Goal: Communication & Community: Answer question/provide support

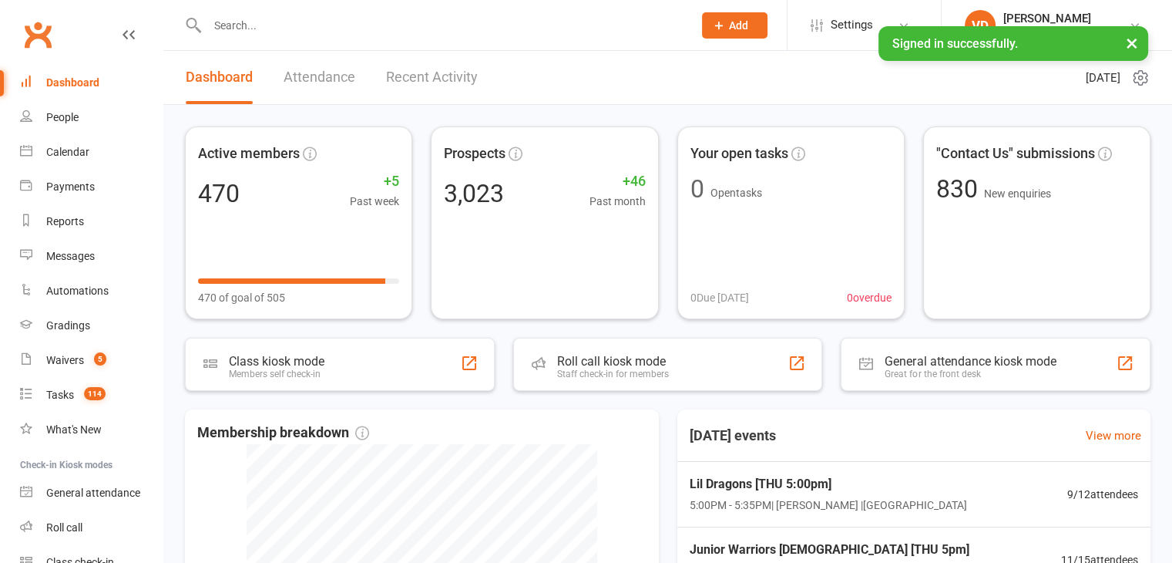
click at [262, 25] on input "text" at bounding box center [442, 26] width 479 height 22
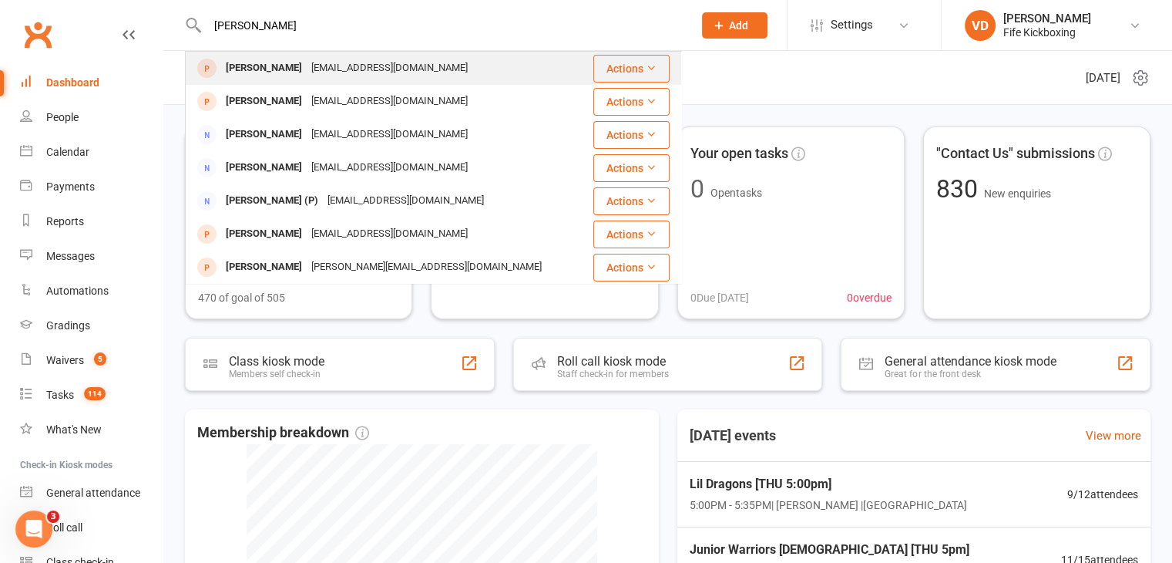
type input "[PERSON_NAME]"
click at [261, 70] on div "[PERSON_NAME]" at bounding box center [264, 68] width 86 height 22
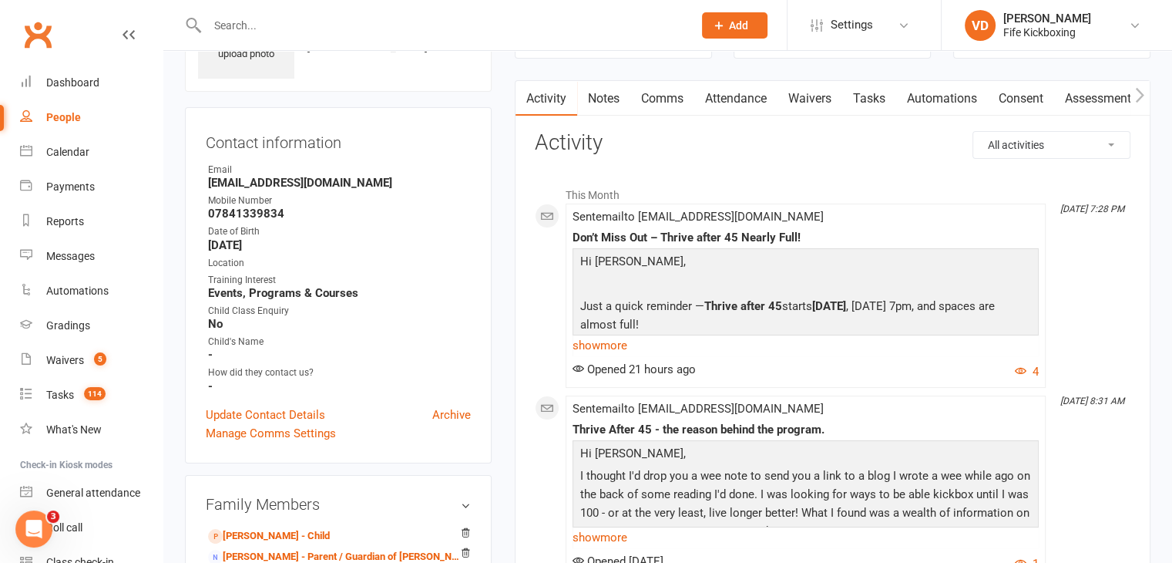
scroll to position [77, 0]
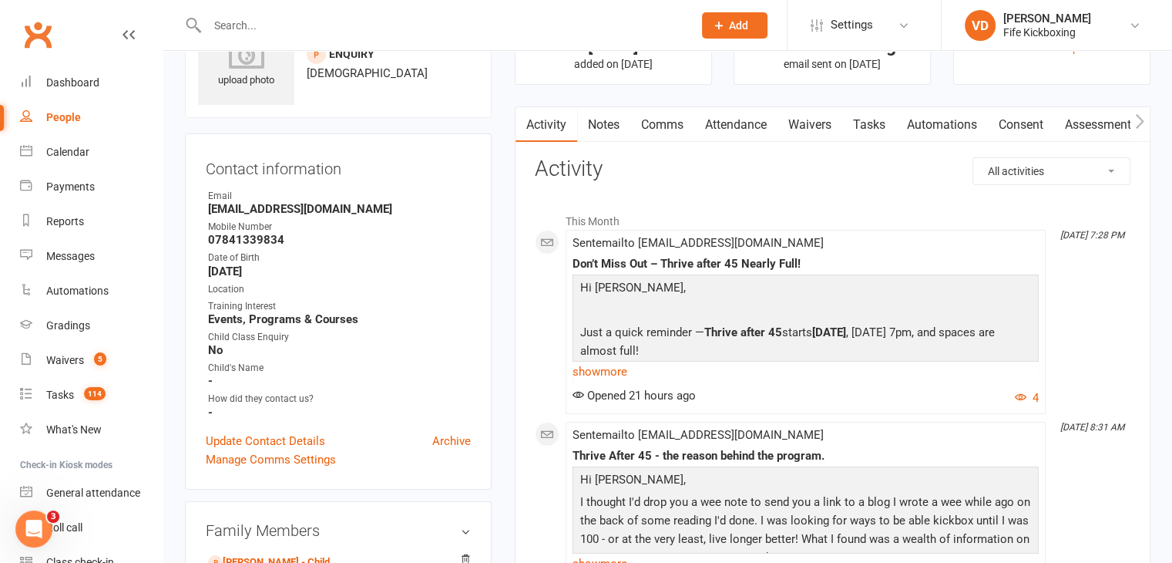
click at [671, 127] on link "Comms" at bounding box center [662, 124] width 64 height 35
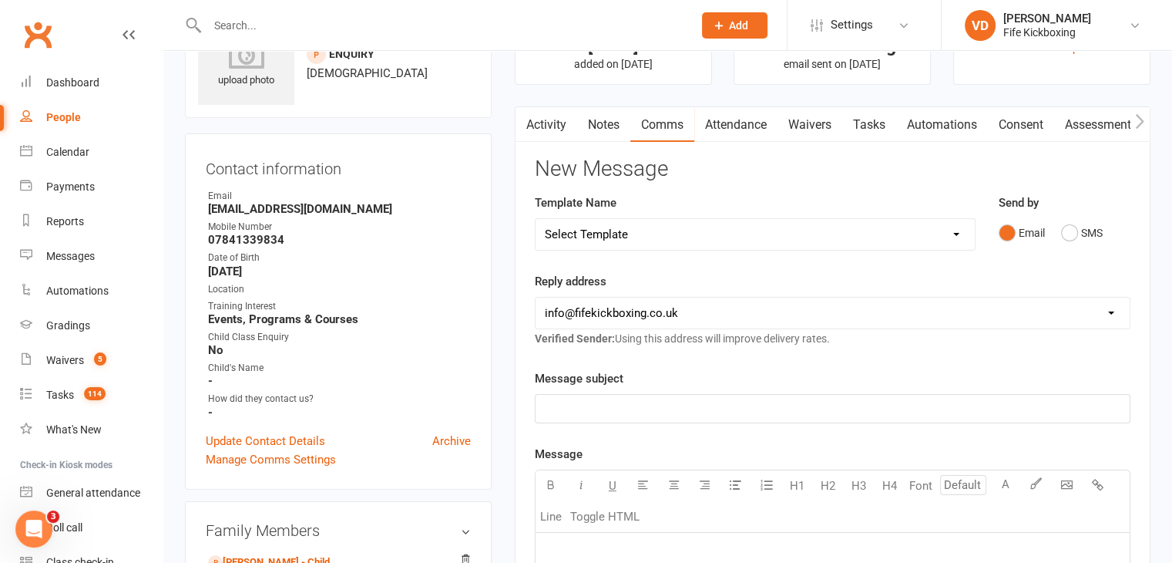
click at [626, 400] on p "﻿" at bounding box center [833, 408] width 576 height 18
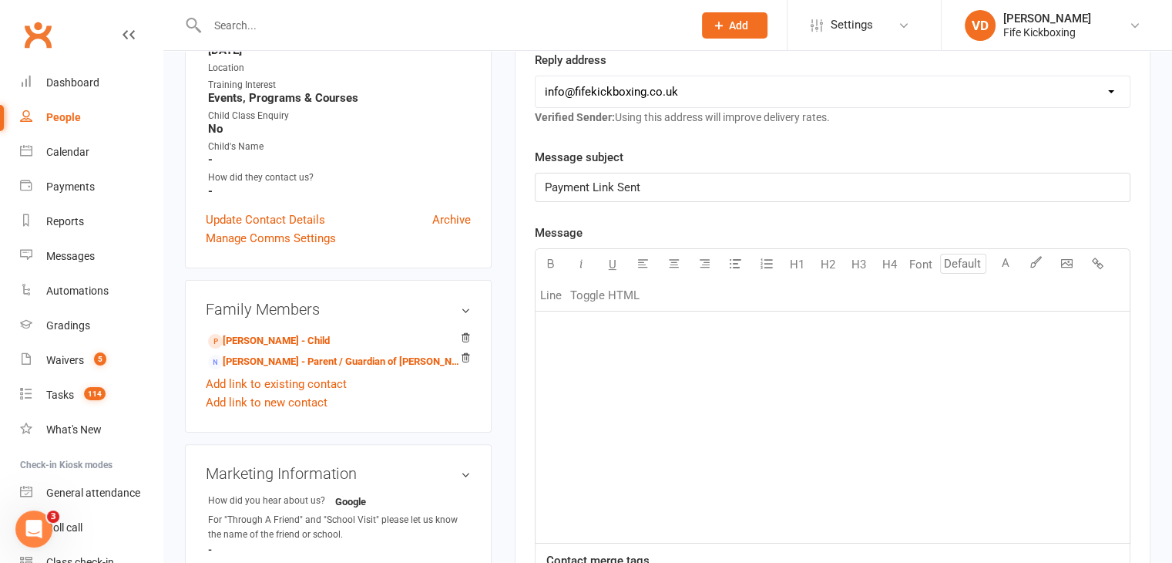
scroll to position [308, 0]
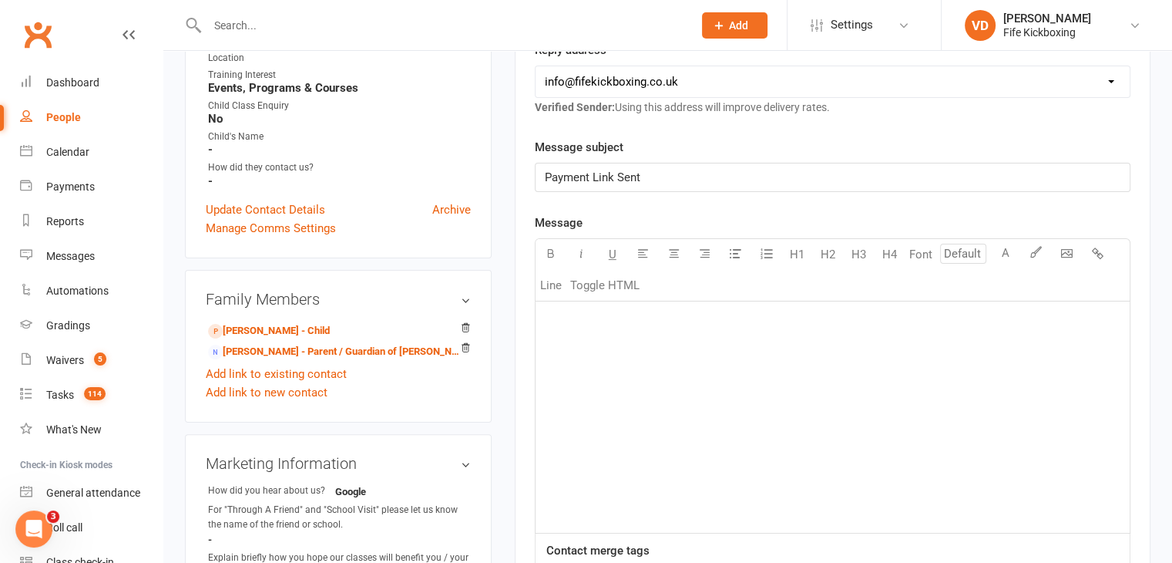
click at [603, 328] on div "﻿" at bounding box center [833, 416] width 594 height 231
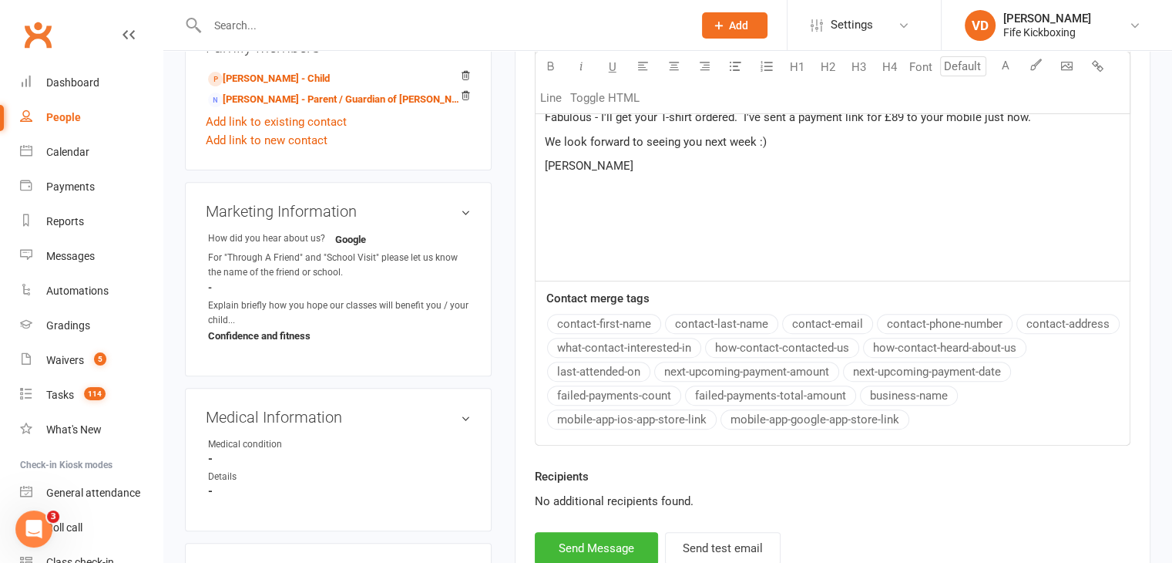
scroll to position [617, 0]
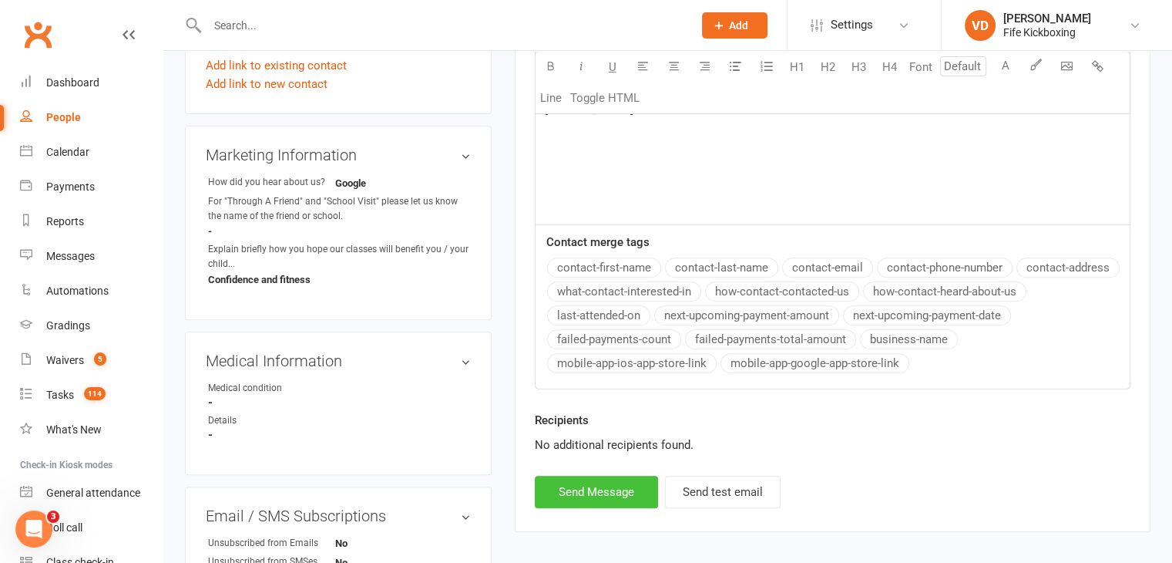
click at [607, 488] on button "Send Message" at bounding box center [596, 492] width 123 height 32
click at [237, 25] on input "text" at bounding box center [442, 26] width 479 height 22
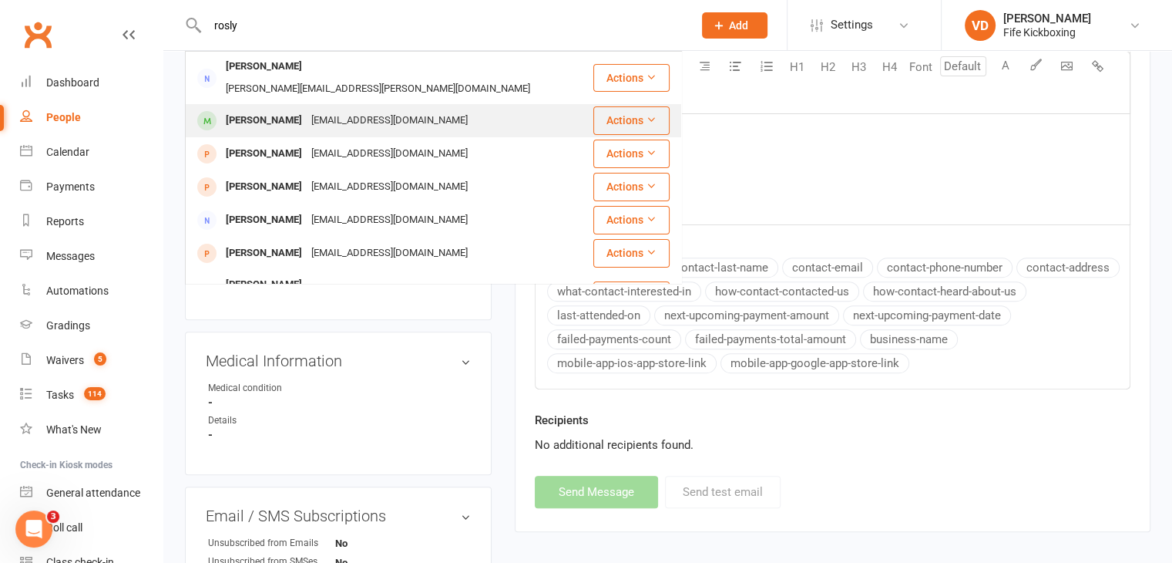
type input "rosly"
click at [242, 109] on div "Roslyn Swarbrick" at bounding box center [264, 120] width 86 height 22
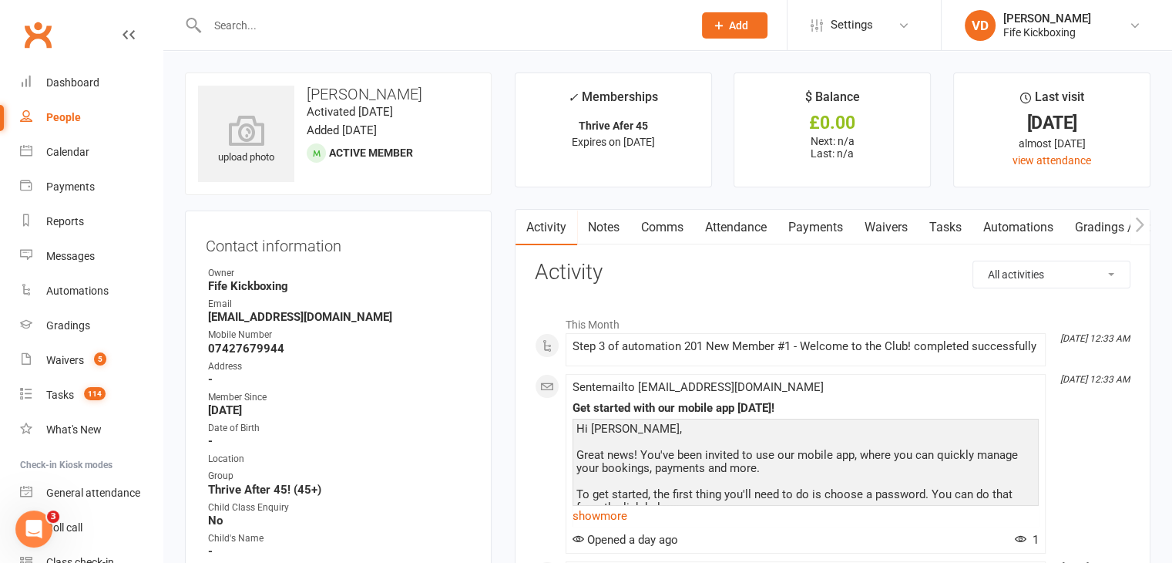
click at [659, 224] on link "Comms" at bounding box center [662, 227] width 64 height 35
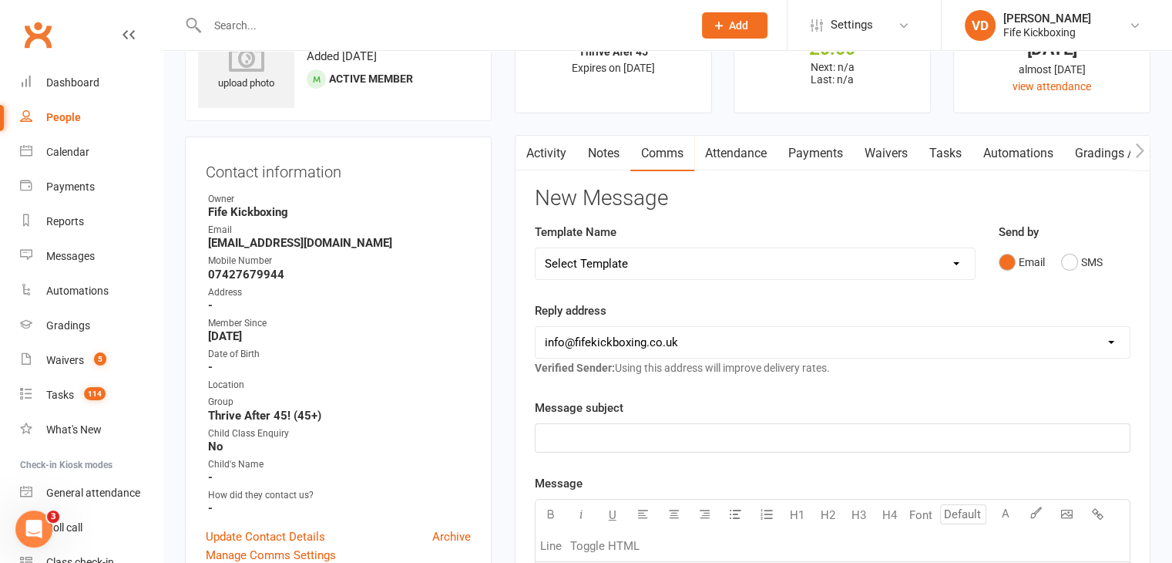
scroll to position [77, 0]
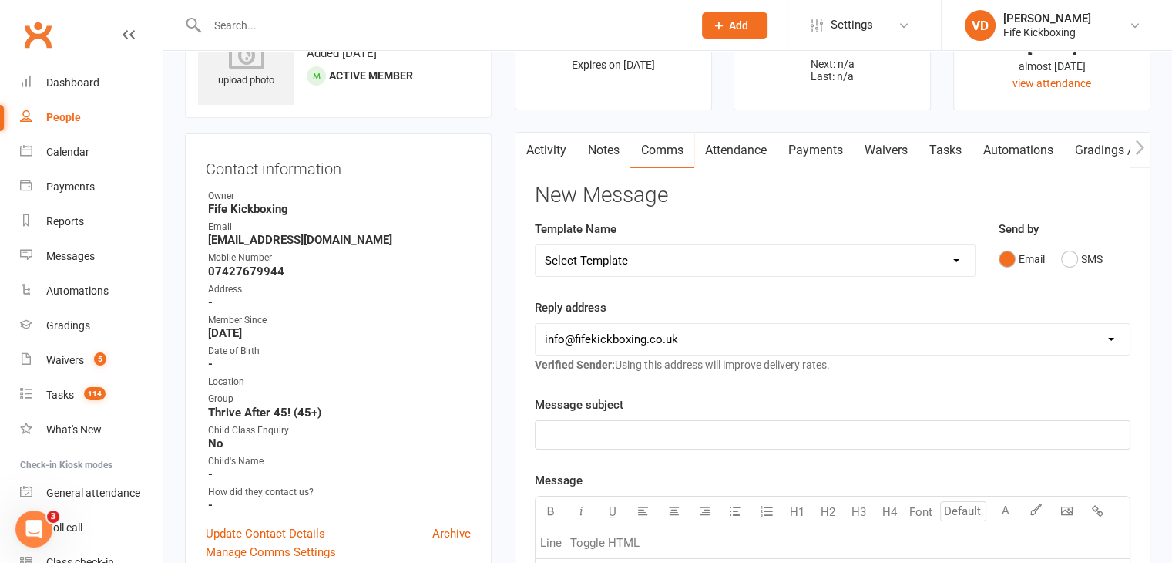
click at [577, 436] on p "﻿" at bounding box center [833, 434] width 576 height 18
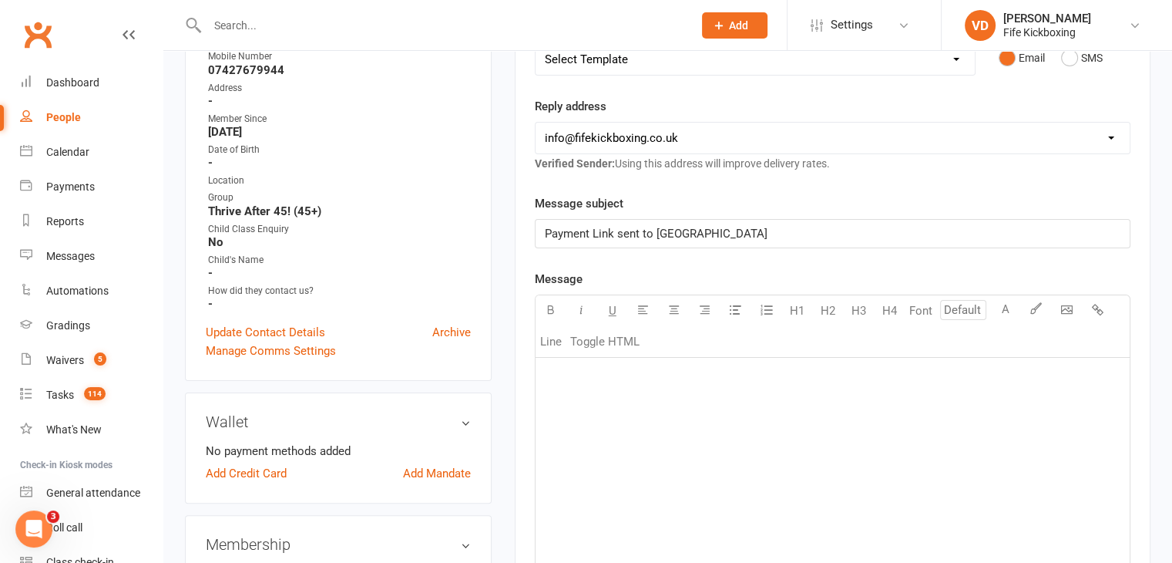
scroll to position [385, 0]
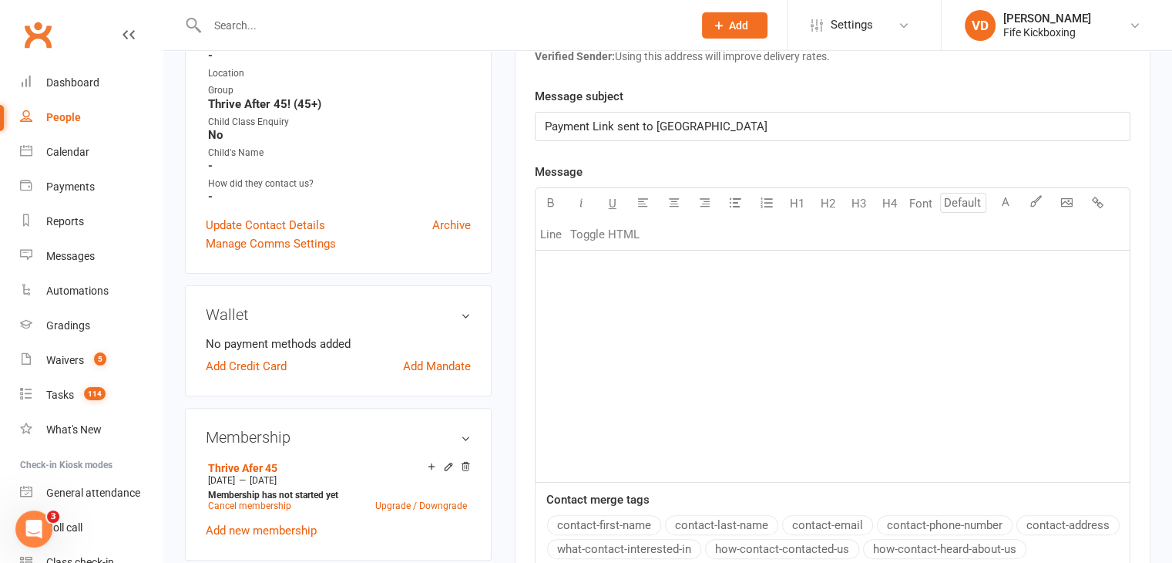
click at [560, 261] on p "﻿" at bounding box center [833, 270] width 576 height 18
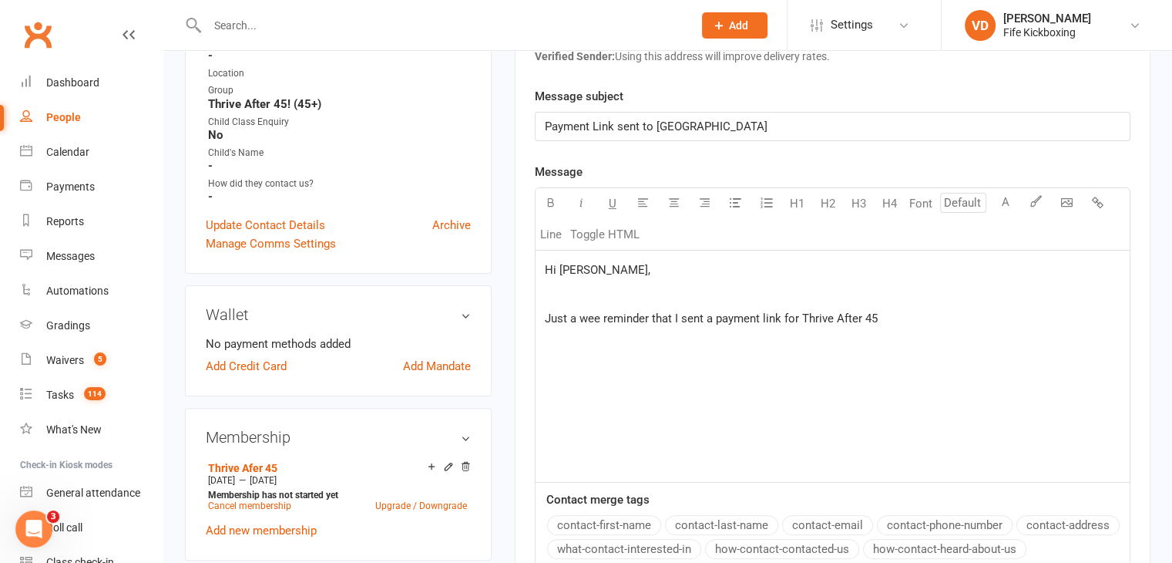
click at [546, 124] on span "Payment Link sent to Moile" at bounding box center [656, 126] width 223 height 14
click at [888, 315] on p "Just a wee reminder that I sent a payment link for Thrive After 45" at bounding box center [833, 318] width 576 height 18
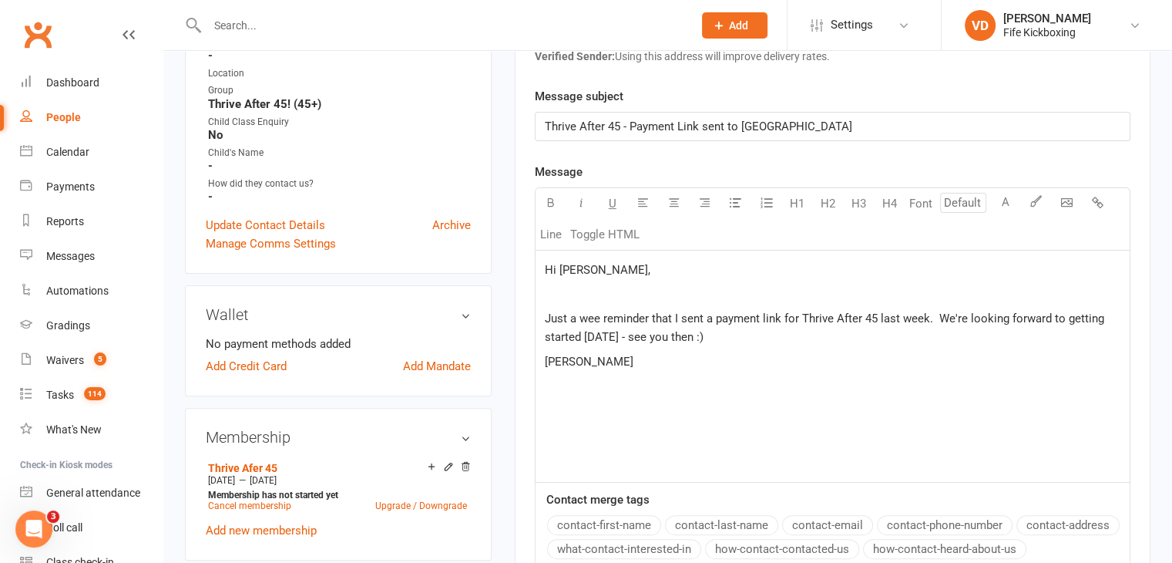
click at [553, 292] on p "﻿" at bounding box center [833, 294] width 576 height 18
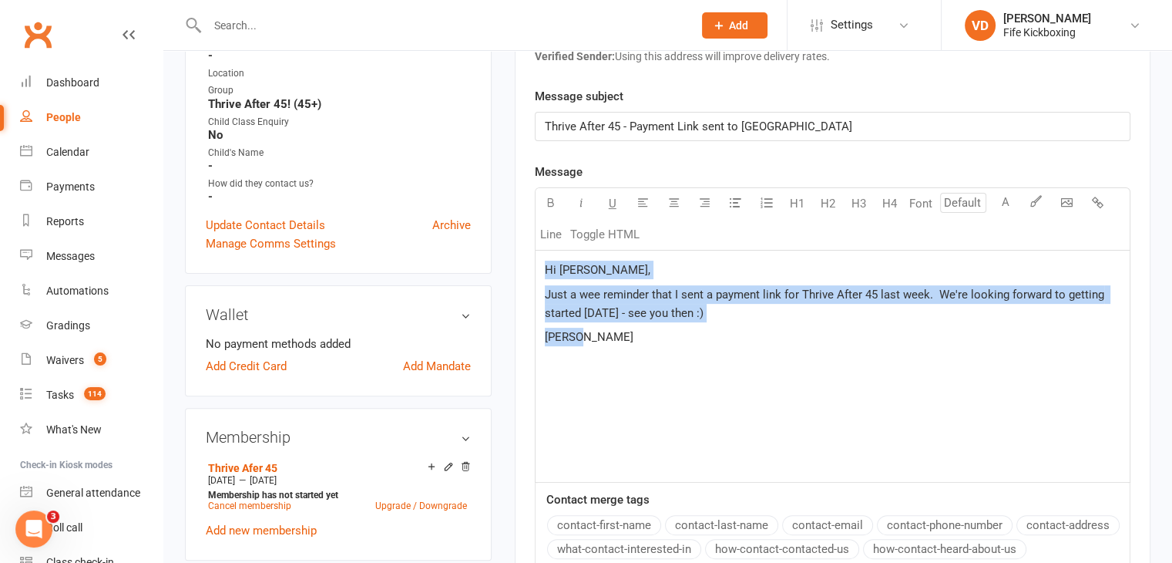
drag, startPoint x: 546, startPoint y: 267, endPoint x: 598, endPoint y: 341, distance: 90.7
click at [598, 341] on div "Hi Roslyn, Just a wee reminder that I sent a payment link for Thrive After 45 l…" at bounding box center [833, 366] width 594 height 231
copy div "Hi Roslyn, Just a wee reminder that I sent a payment link for Thrive After 45 l…"
click at [607, 376] on div "Hi Roslyn, Just a wee reminder that I sent a payment link for Thrive After 45 l…" at bounding box center [833, 366] width 594 height 231
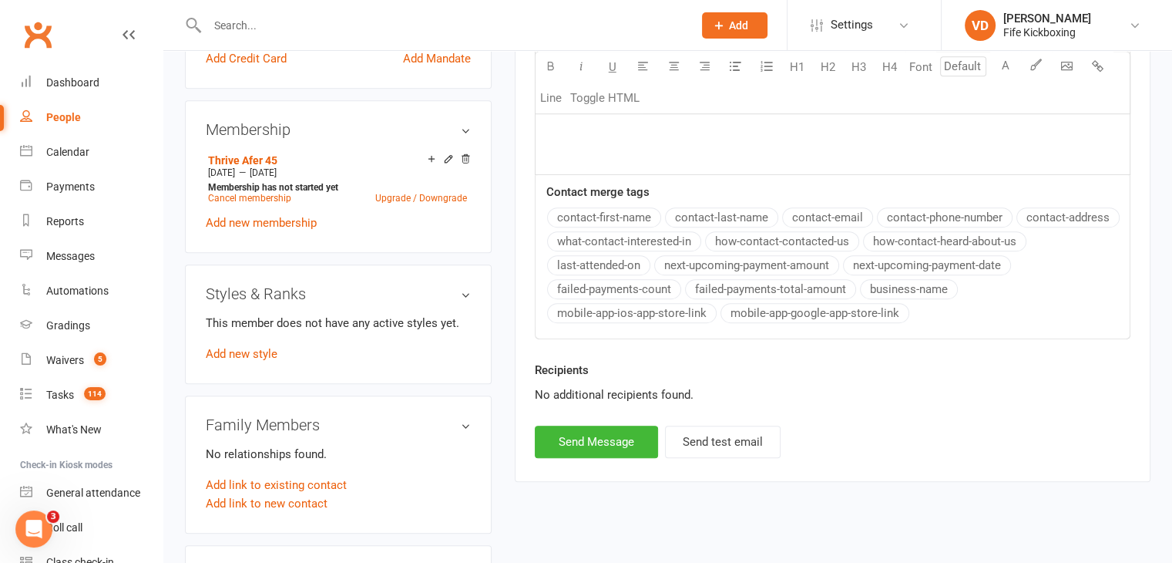
scroll to position [771, 0]
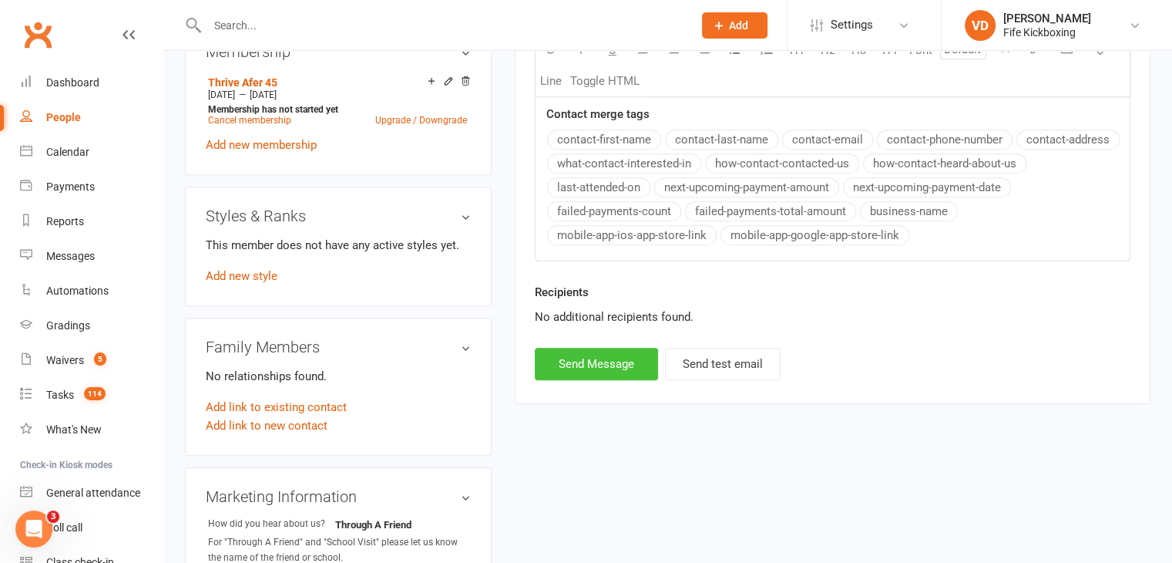
click at [610, 367] on button "Send Message" at bounding box center [596, 364] width 123 height 32
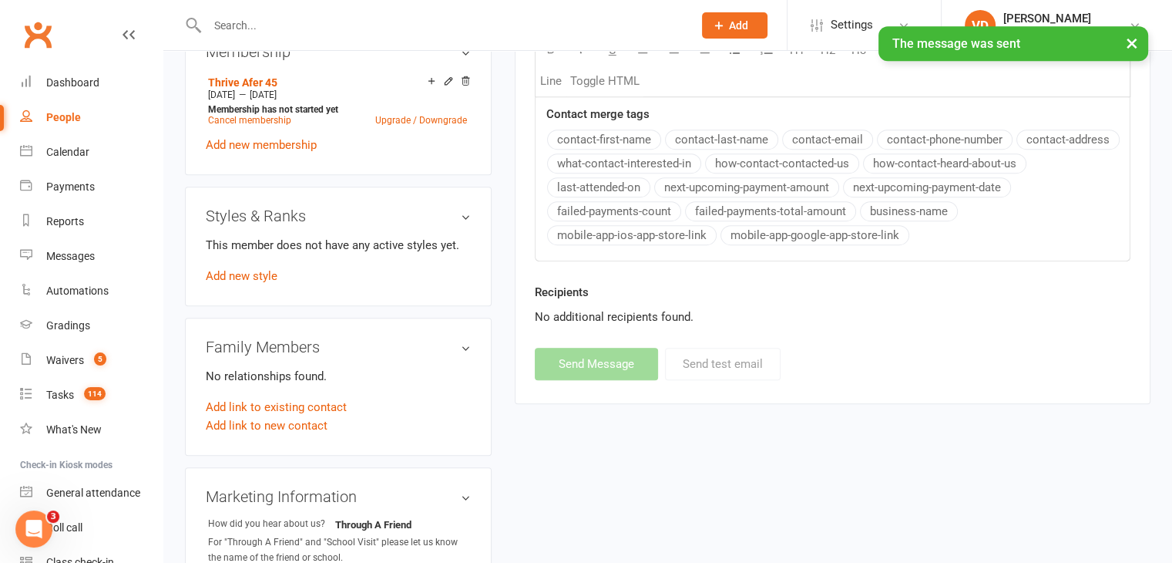
click at [229, 26] on div "× The message was sent" at bounding box center [576, 26] width 1152 height 0
click at [228, 19] on input "text" at bounding box center [442, 26] width 479 height 22
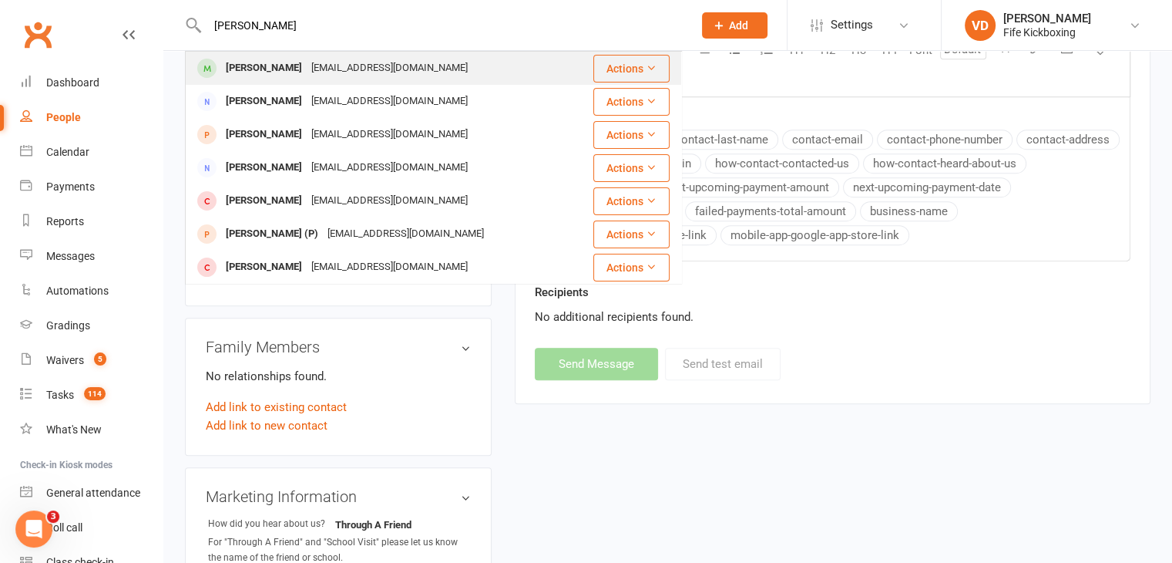
type input "ann fra"
click at [250, 69] on div "Ann Fraser" at bounding box center [264, 68] width 86 height 22
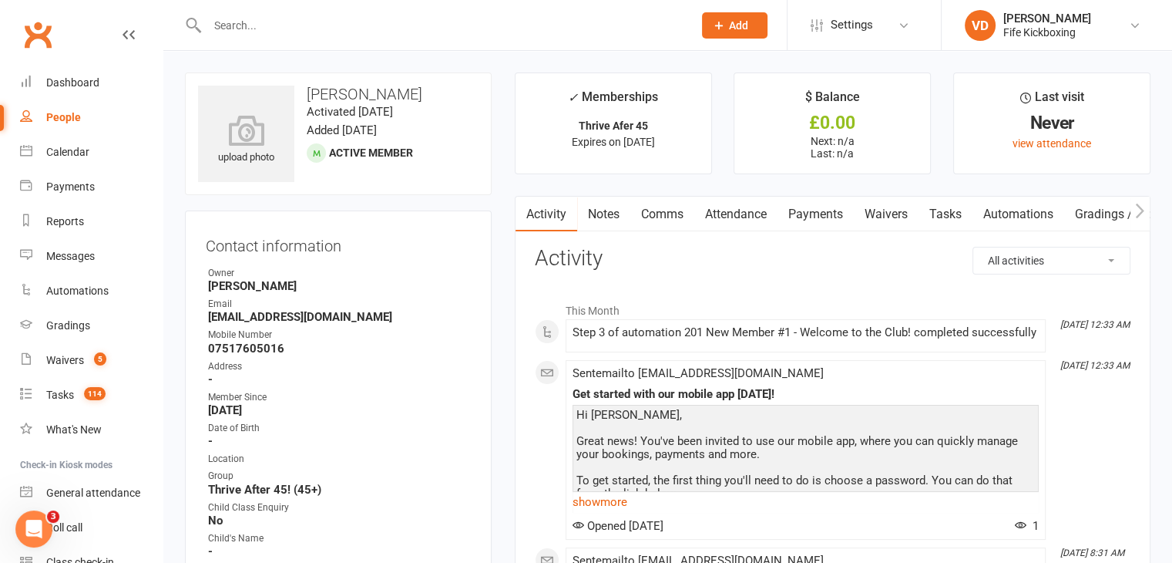
click at [654, 217] on link "Comms" at bounding box center [662, 214] width 64 height 35
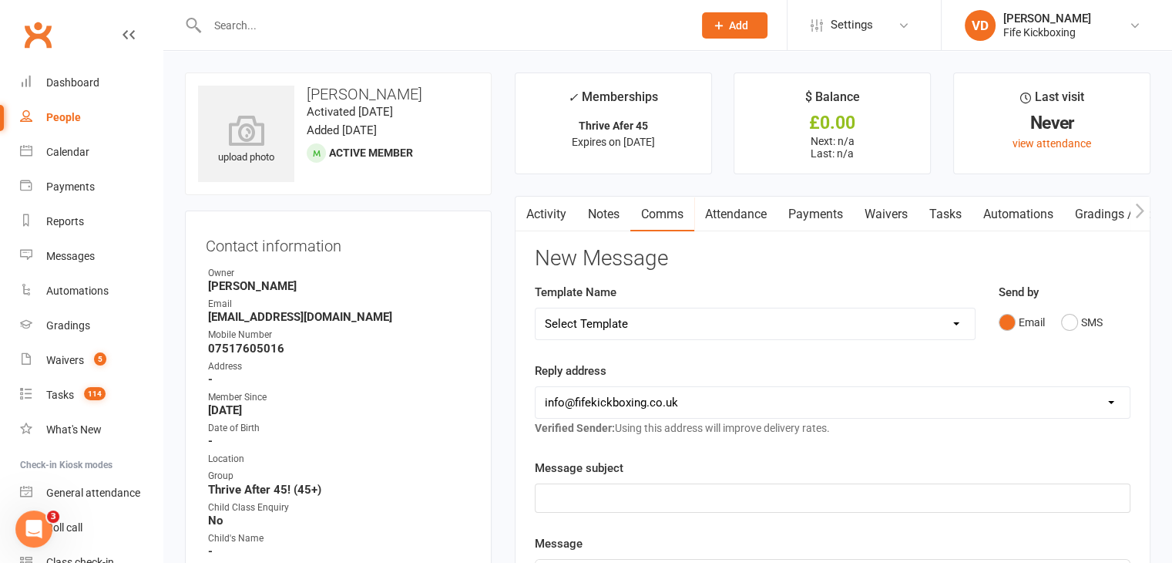
click at [560, 489] on p "﻿" at bounding box center [833, 498] width 576 height 18
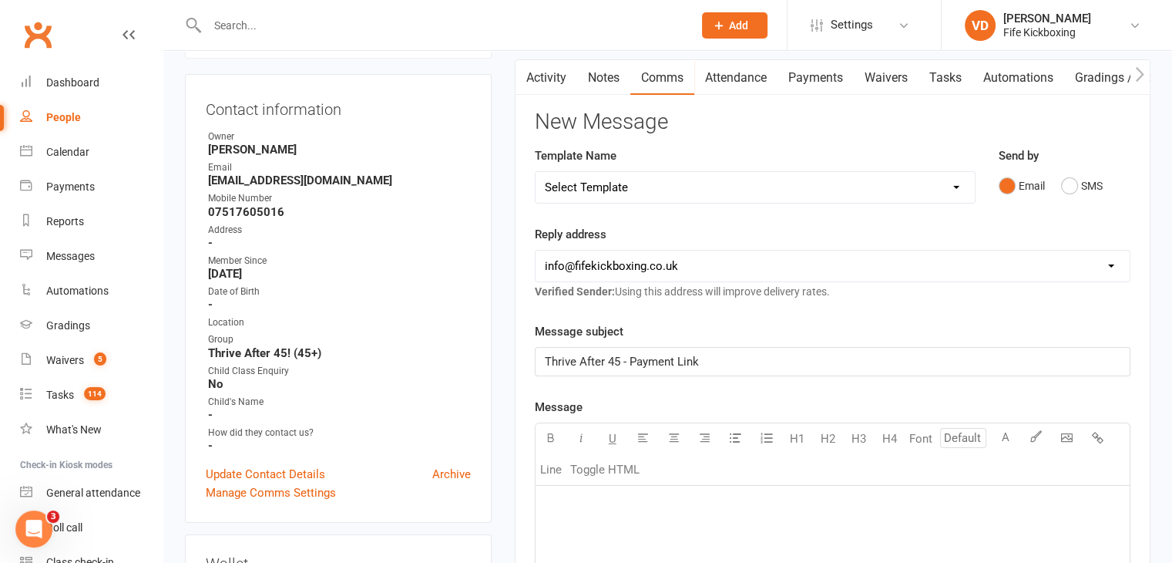
scroll to position [154, 0]
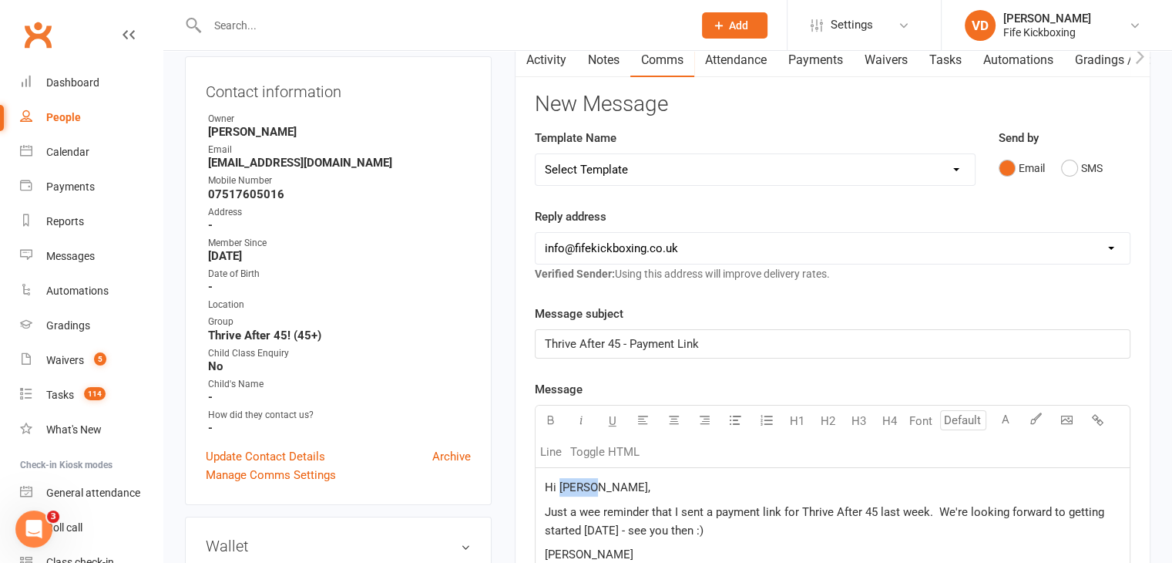
drag, startPoint x: 560, startPoint y: 482, endPoint x: 593, endPoint y: 485, distance: 33.3
click at [593, 485] on span "Hi Roslyn," at bounding box center [598, 487] width 106 height 14
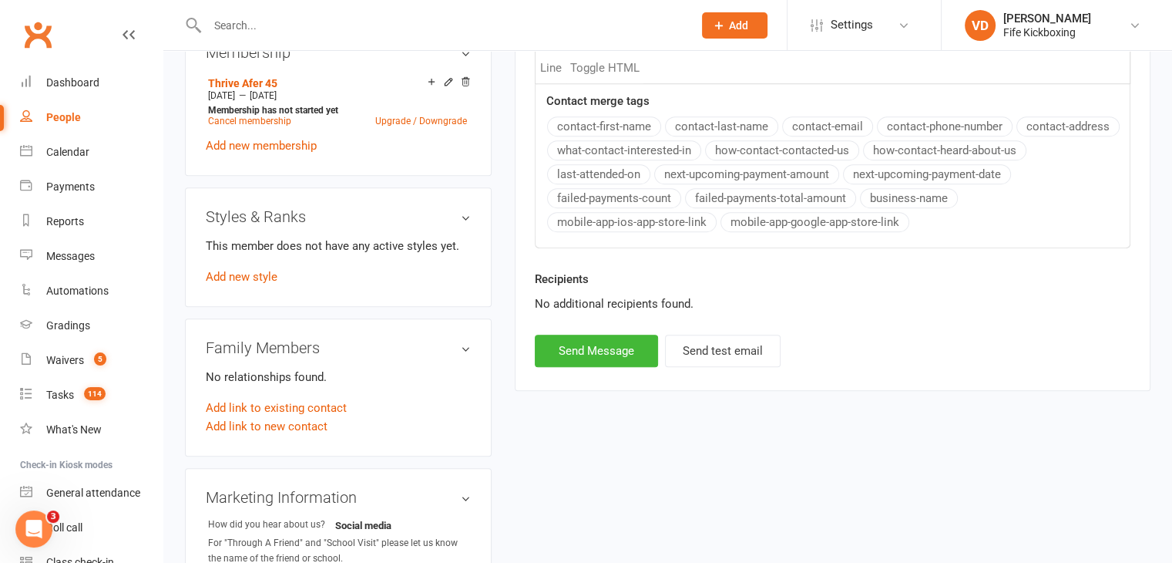
scroll to position [771, 0]
click at [575, 355] on button "Send Message" at bounding box center [596, 350] width 123 height 32
